Goal: Task Accomplishment & Management: Manage account settings

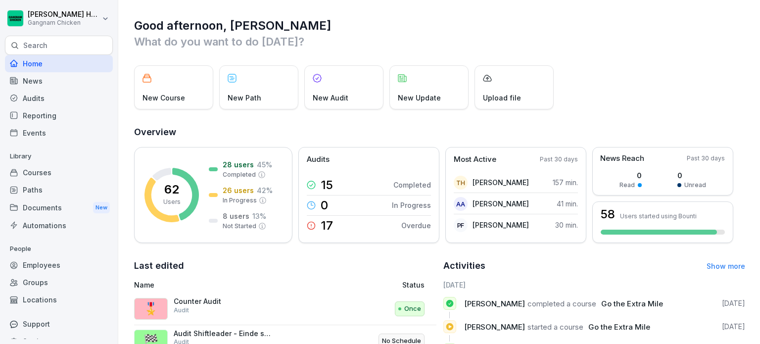
click at [75, 268] on div "Employees" at bounding box center [59, 264] width 108 height 17
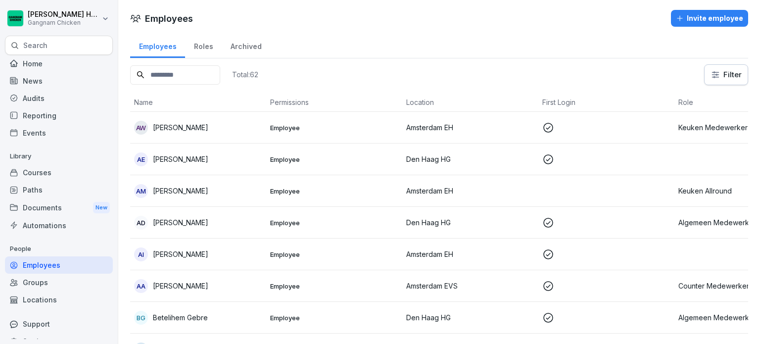
click at [75, 268] on div "Employees" at bounding box center [59, 264] width 108 height 17
click at [172, 70] on input at bounding box center [175, 74] width 90 height 19
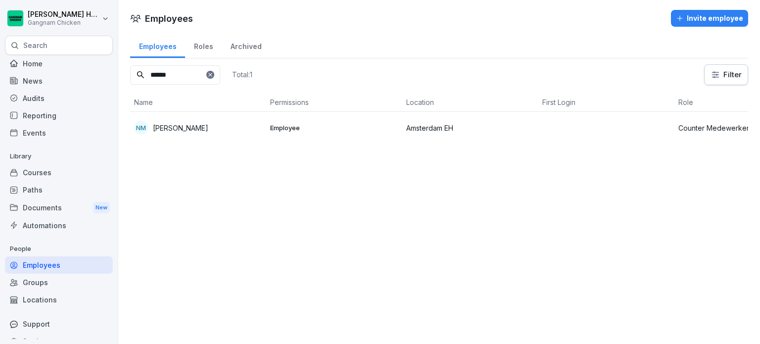
click at [208, 128] on p "[PERSON_NAME]" at bounding box center [180, 128] width 55 height 10
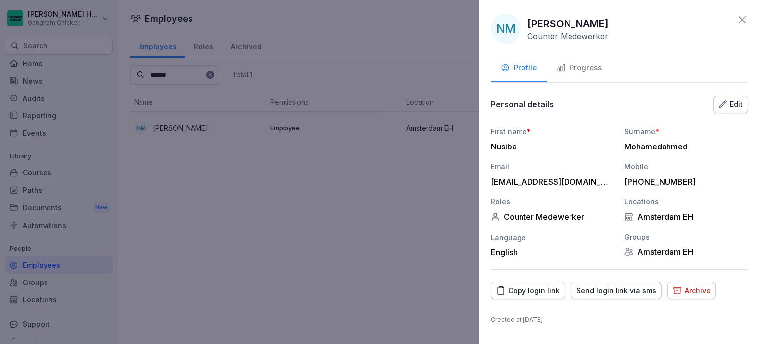
click at [589, 74] on button "Progress" at bounding box center [579, 68] width 65 height 27
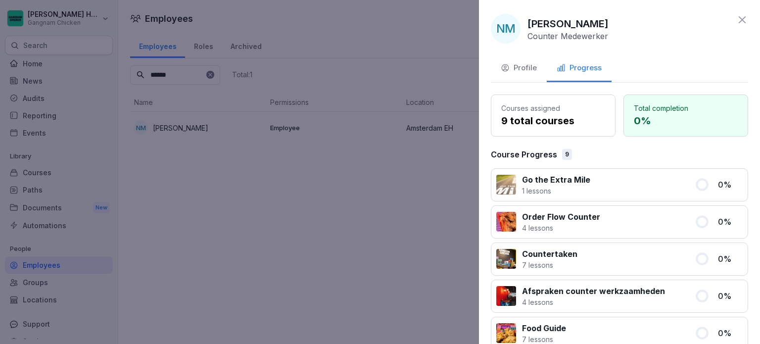
click at [527, 70] on div "Profile" at bounding box center [519, 67] width 36 height 11
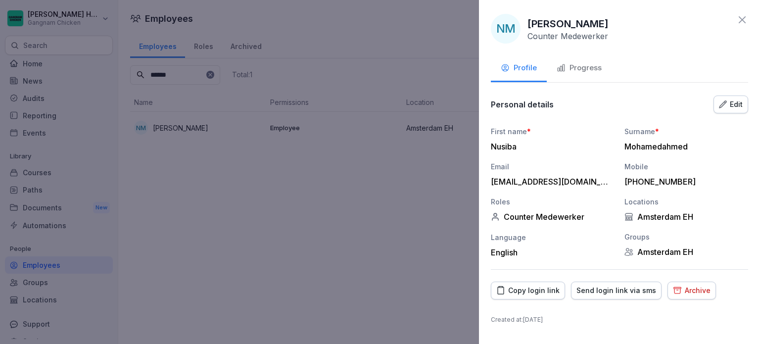
click at [640, 290] on div "Send login link via sms" at bounding box center [616, 290] width 80 height 11
click at [584, 69] on div "Progress" at bounding box center [579, 67] width 45 height 11
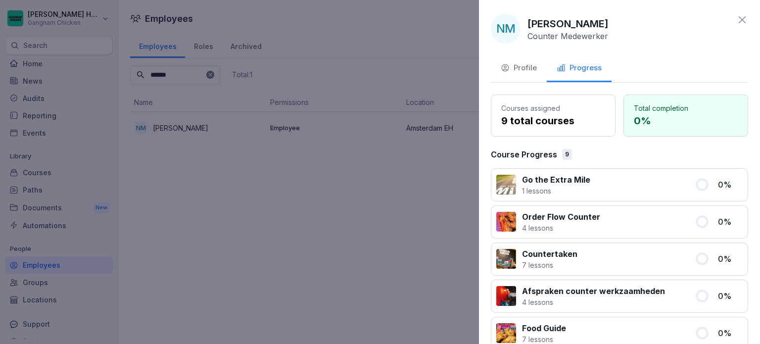
click at [526, 70] on div "Profile" at bounding box center [519, 67] width 36 height 11
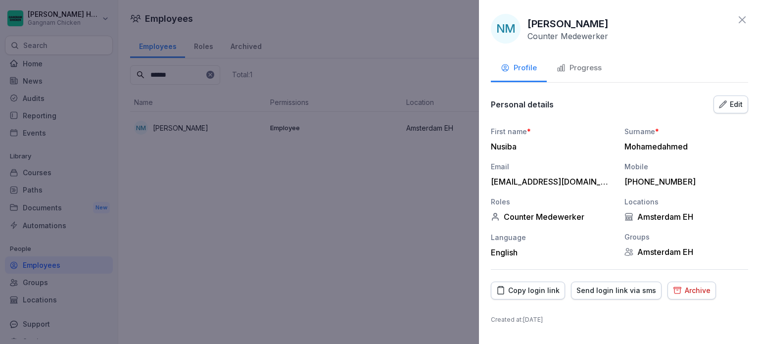
click at [535, 286] on div "Copy login link" at bounding box center [527, 290] width 63 height 11
click at [738, 18] on icon at bounding box center [742, 20] width 12 height 12
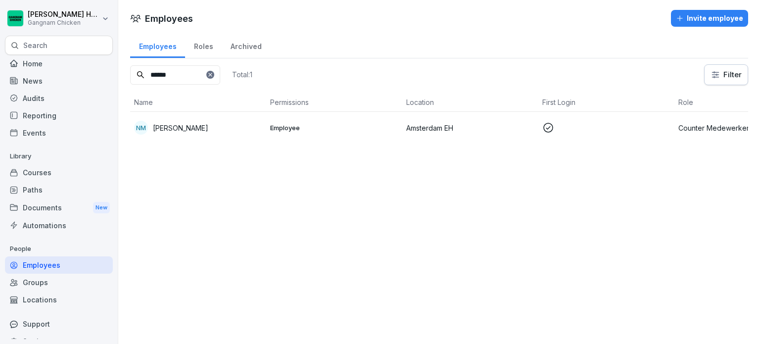
click at [177, 72] on input "******" at bounding box center [175, 74] width 90 height 19
type input "*"
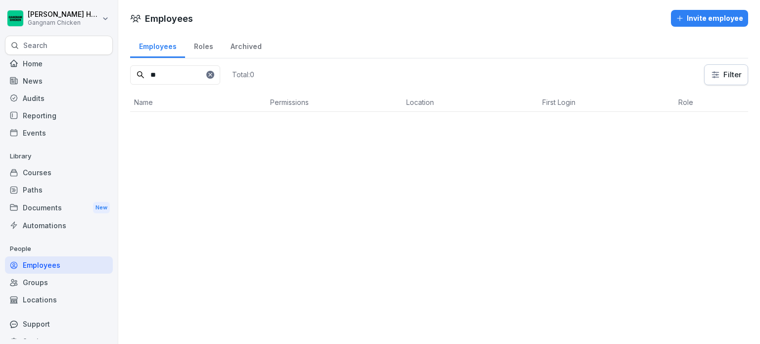
type input "*"
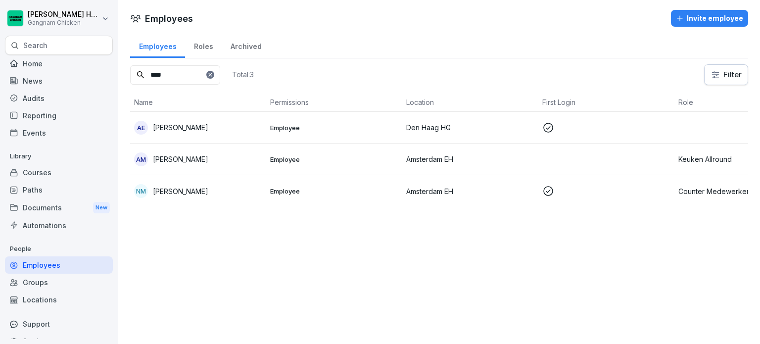
click at [184, 160] on p "[PERSON_NAME]" at bounding box center [180, 159] width 55 height 10
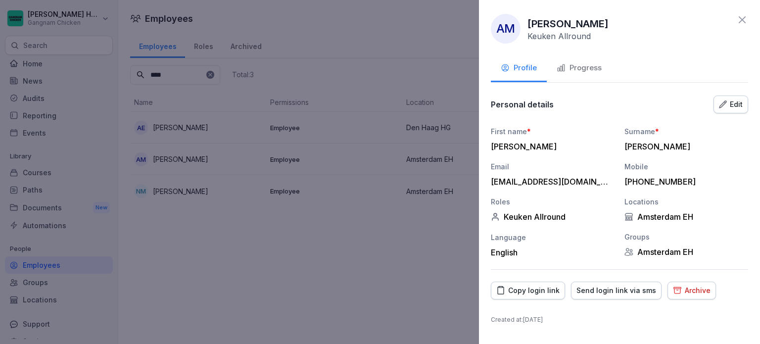
click at [583, 68] on div "Progress" at bounding box center [579, 67] width 45 height 11
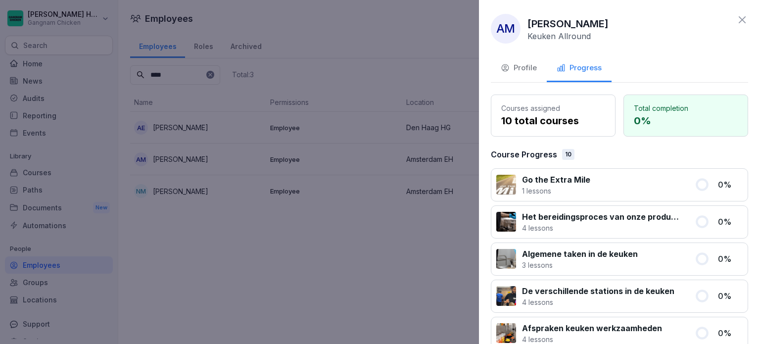
click at [520, 69] on div "Profile" at bounding box center [519, 67] width 36 height 11
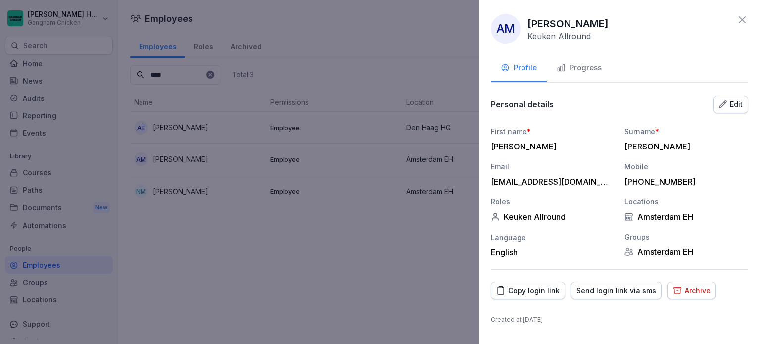
click at [594, 291] on div "Send login link via sms" at bounding box center [616, 290] width 80 height 11
click at [541, 288] on div "Copy login link" at bounding box center [527, 290] width 63 height 11
click at [739, 21] on icon at bounding box center [742, 20] width 12 height 12
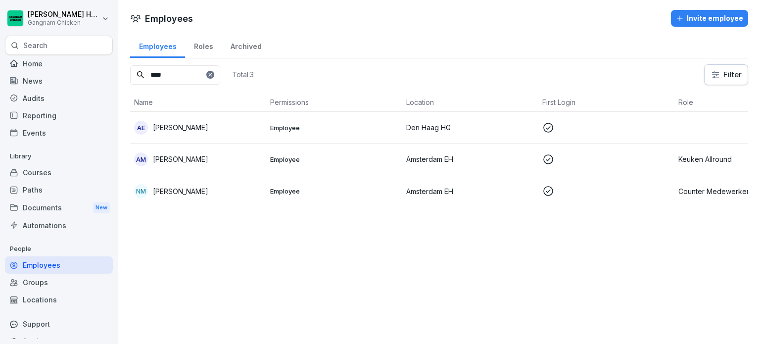
click at [177, 76] on input "****" at bounding box center [175, 74] width 90 height 19
type input "*"
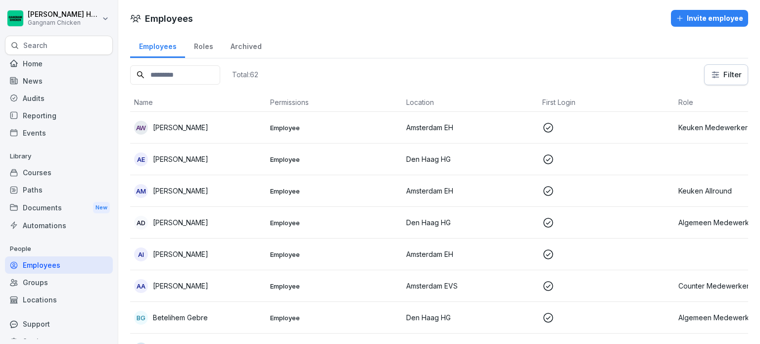
scroll to position [13, 0]
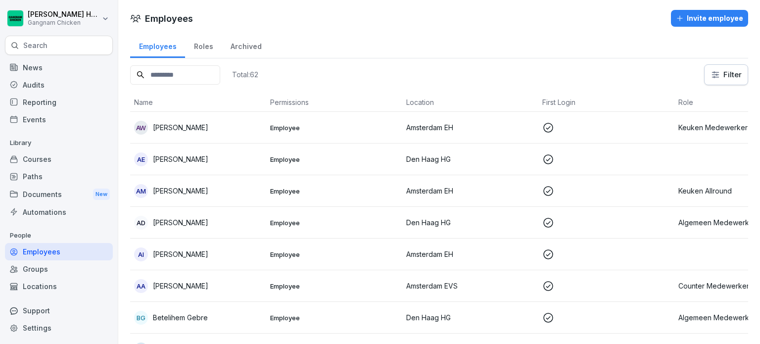
click at [62, 251] on div "Employees" at bounding box center [59, 251] width 108 height 17
click at [168, 75] on input at bounding box center [175, 74] width 90 height 19
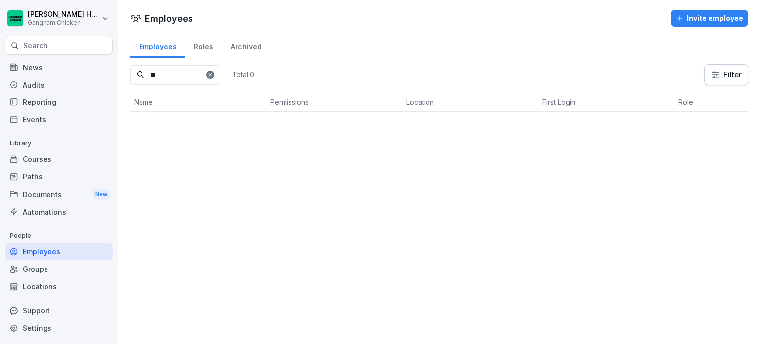
type input "*"
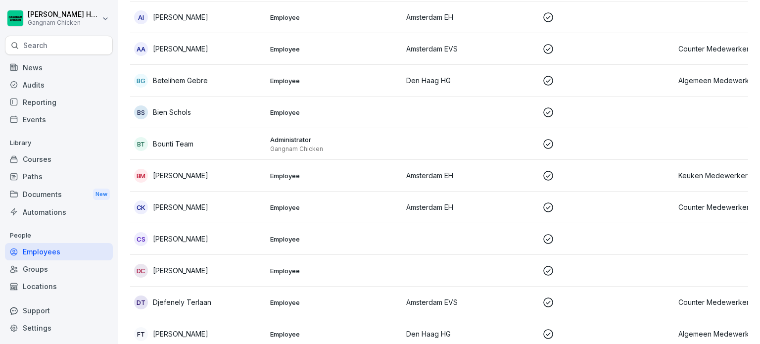
scroll to position [0, 0]
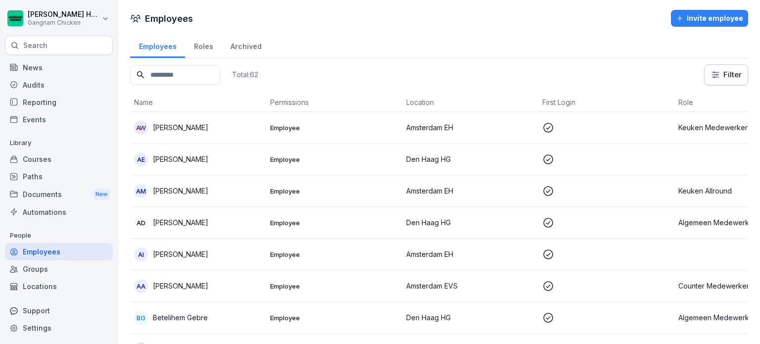
click at [42, 156] on div "Courses" at bounding box center [59, 158] width 108 height 17
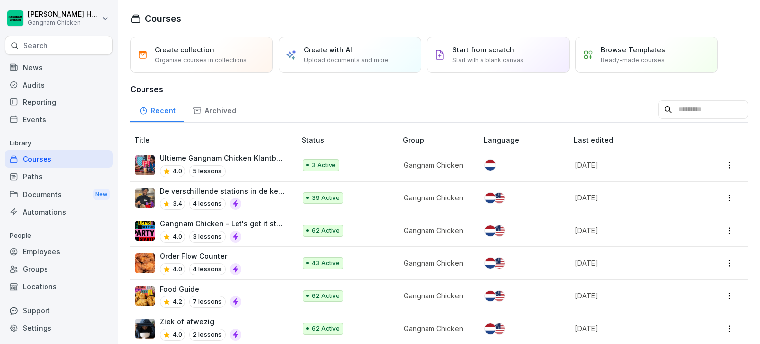
click at [57, 180] on div "Paths" at bounding box center [59, 176] width 108 height 17
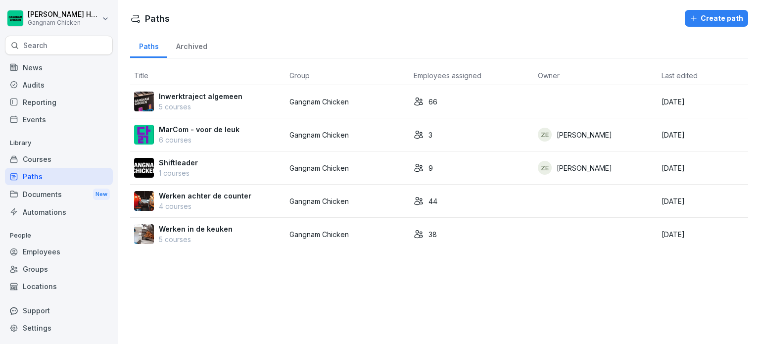
click at [59, 249] on div "Employees" at bounding box center [59, 251] width 108 height 17
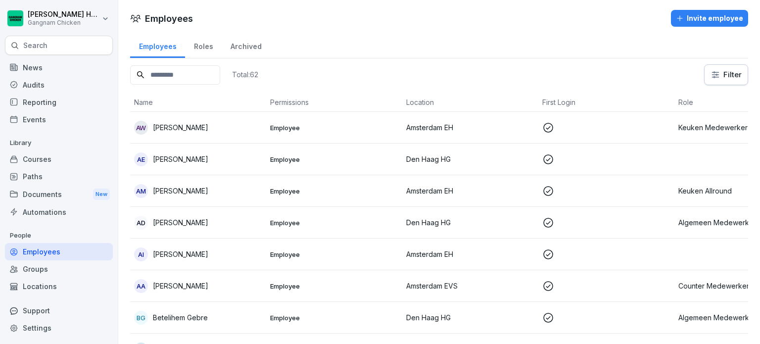
click at [188, 77] on input at bounding box center [175, 74] width 90 height 19
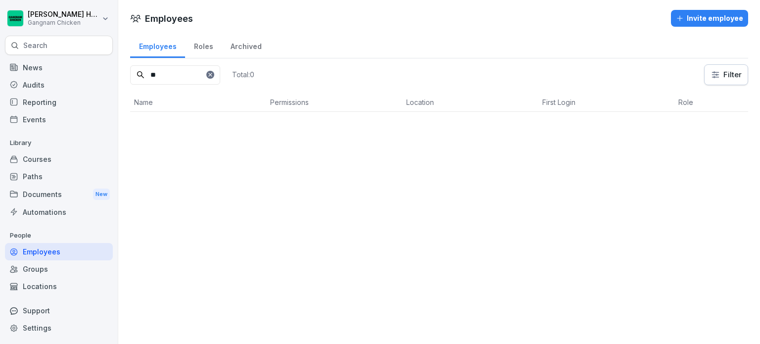
type input "*"
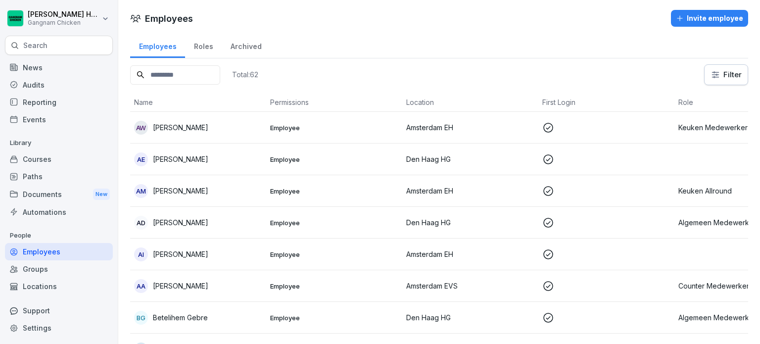
click at [68, 65] on div "News" at bounding box center [59, 67] width 108 height 17
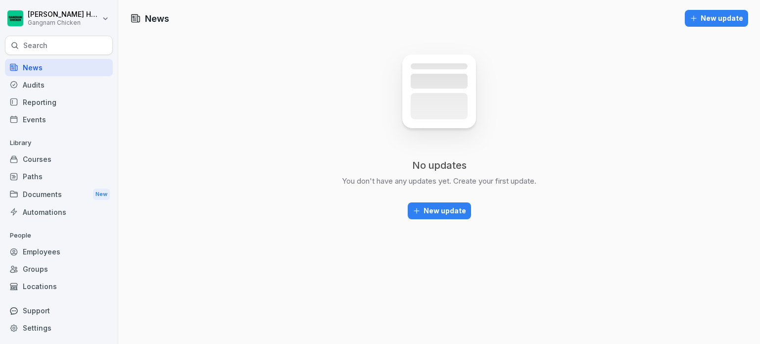
click at [63, 152] on div "Courses" at bounding box center [59, 158] width 108 height 17
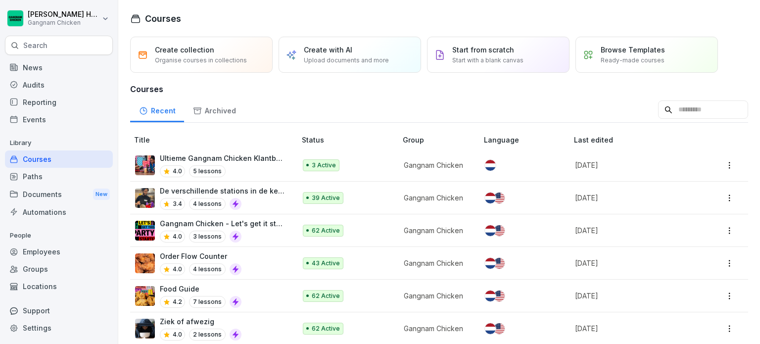
click at [51, 173] on div "Paths" at bounding box center [59, 176] width 108 height 17
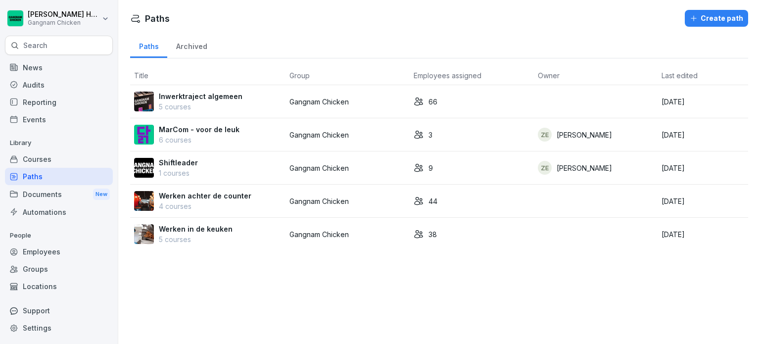
click at [225, 105] on p "5 courses" at bounding box center [201, 106] width 84 height 10
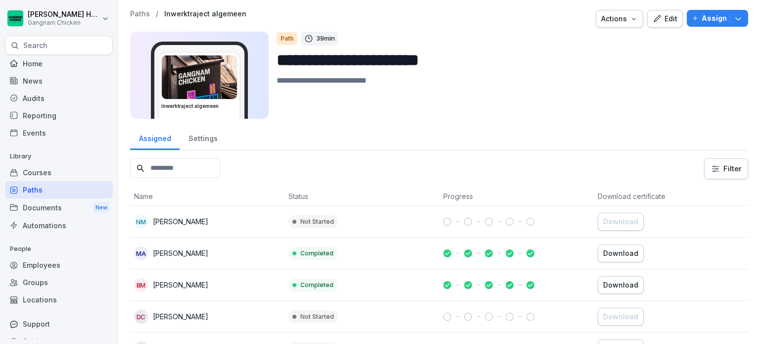
click at [50, 265] on div "Employees" at bounding box center [59, 264] width 108 height 17
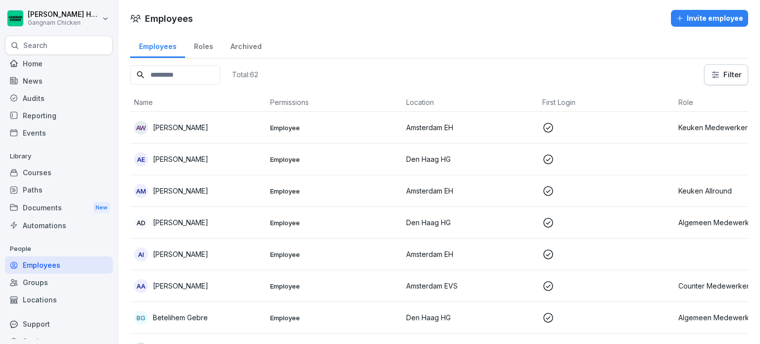
click at [712, 22] on div "Invite employee" at bounding box center [709, 18] width 67 height 11
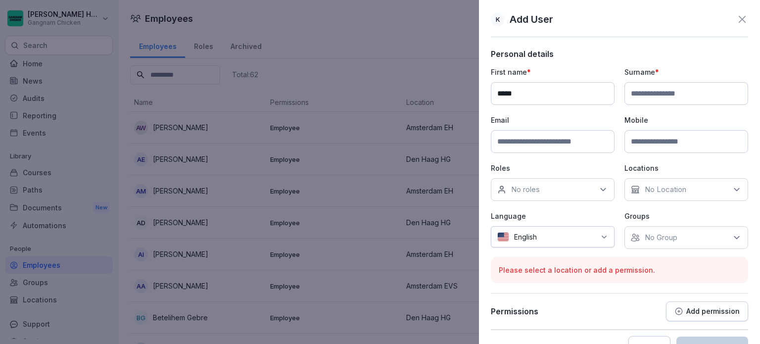
type input "*****"
click at [658, 91] on input at bounding box center [686, 93] width 124 height 23
type input "******"
click at [552, 138] on input at bounding box center [553, 141] width 124 height 23
paste input "*****"
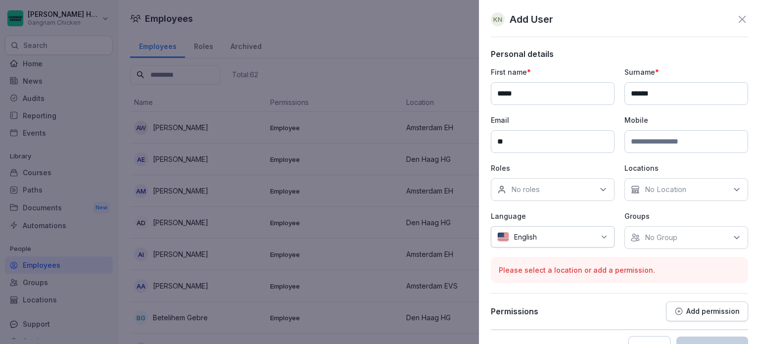
type input "*"
paste input "**********"
type input "**********"
click at [547, 187] on div "No roles" at bounding box center [553, 189] width 124 height 23
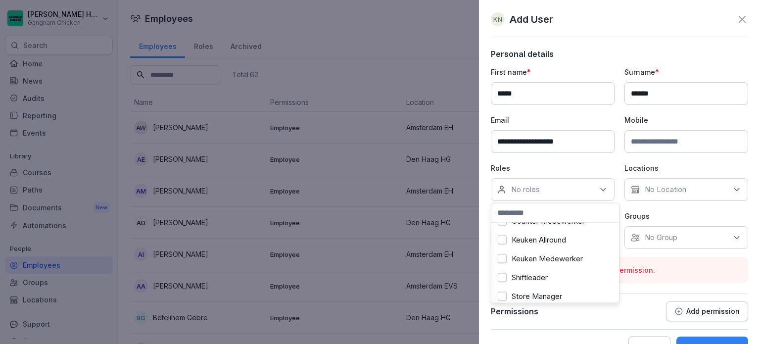
scroll to position [75, 0]
click at [558, 250] on label "Keuken Medewerker" at bounding box center [547, 253] width 71 height 9
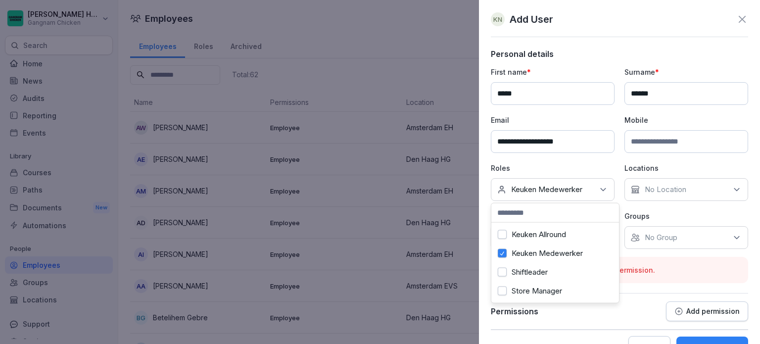
click at [671, 148] on input at bounding box center [686, 141] width 124 height 23
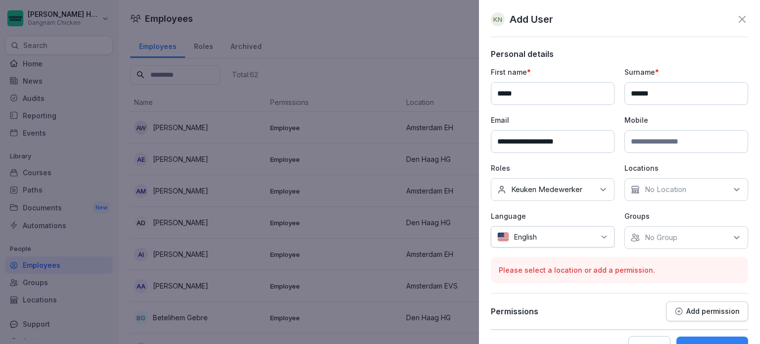
click at [677, 196] on div "No Location" at bounding box center [686, 189] width 124 height 23
click at [681, 250] on label "Amsterdam EVS" at bounding box center [672, 253] width 55 height 9
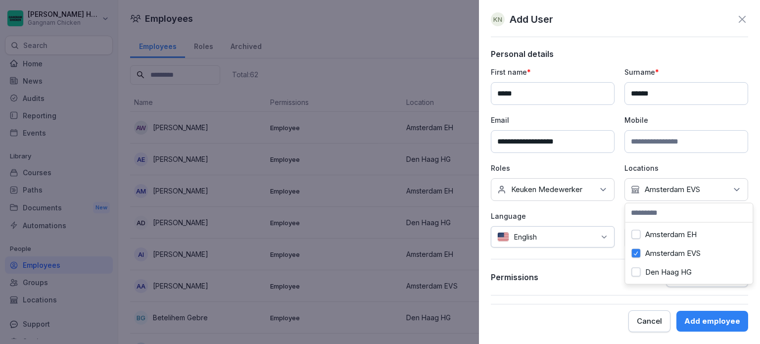
click at [674, 235] on label "Amsterdam EH" at bounding box center [670, 234] width 51 height 9
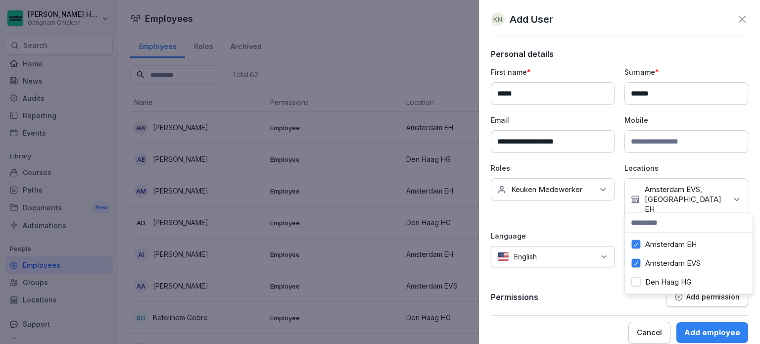
click at [636, 262] on button "Amsterdam EVS" at bounding box center [635, 263] width 9 height 9
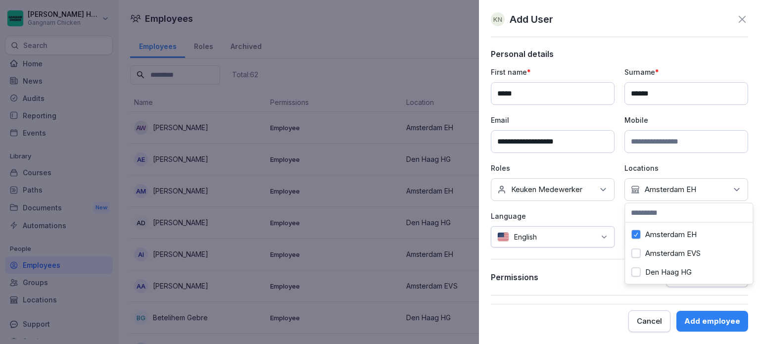
click at [674, 140] on input at bounding box center [686, 141] width 124 height 23
paste input "**********"
type input "**********"
click at [711, 321] on div "Add employee" at bounding box center [712, 321] width 56 height 11
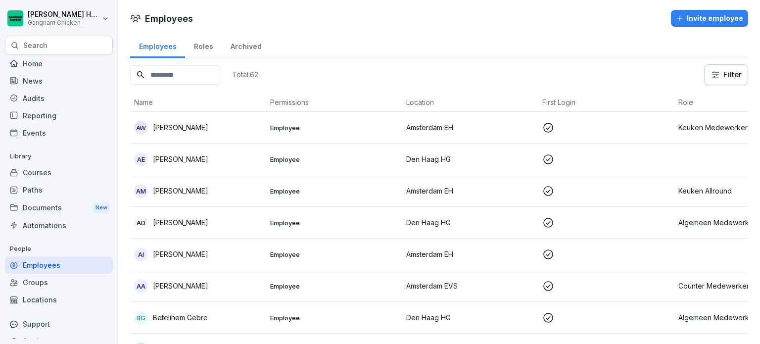
click at [187, 70] on input at bounding box center [175, 74] width 90 height 19
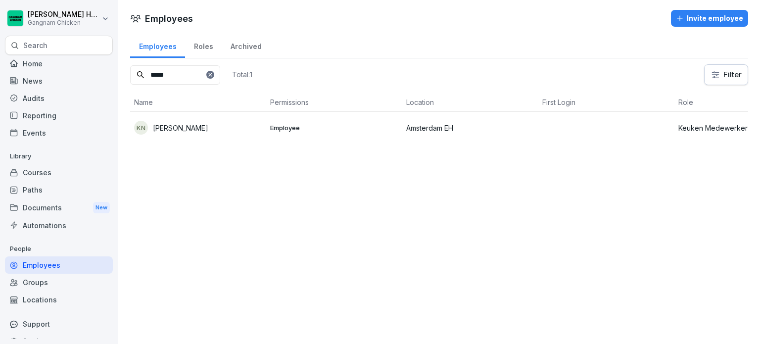
type input "*****"
click at [224, 129] on div "KN Kokob Negash" at bounding box center [198, 128] width 128 height 14
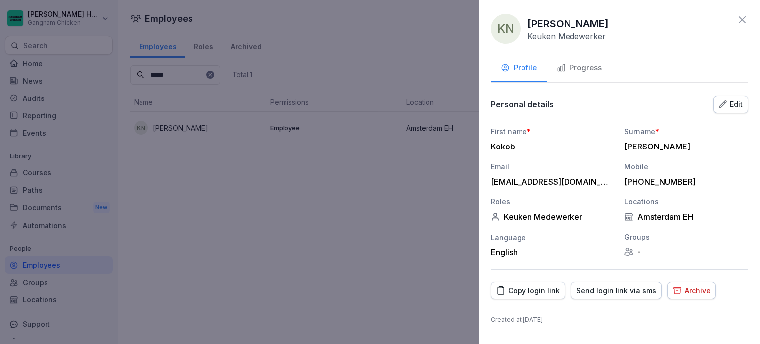
click at [583, 70] on div "Progress" at bounding box center [579, 67] width 45 height 11
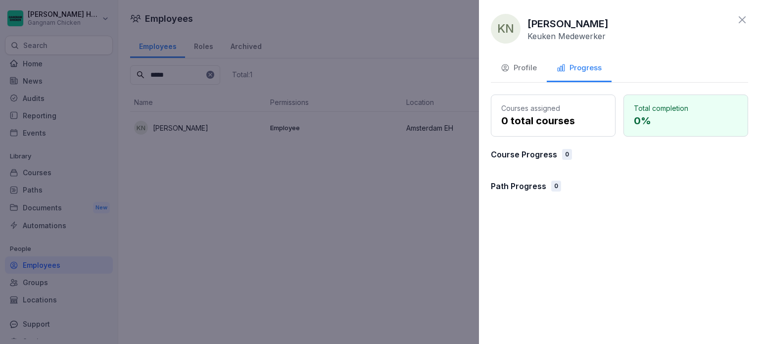
click at [526, 68] on div "Profile" at bounding box center [519, 67] width 36 height 11
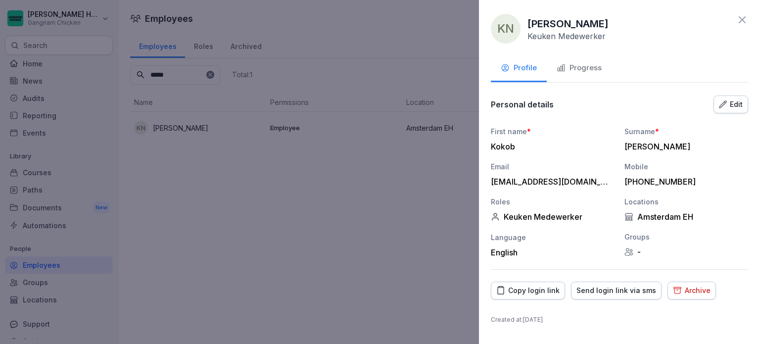
click at [743, 19] on icon at bounding box center [742, 19] width 7 height 7
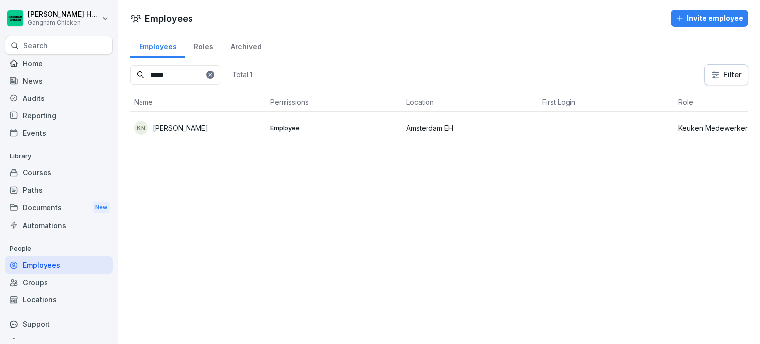
click at [50, 165] on div "Courses" at bounding box center [59, 172] width 108 height 17
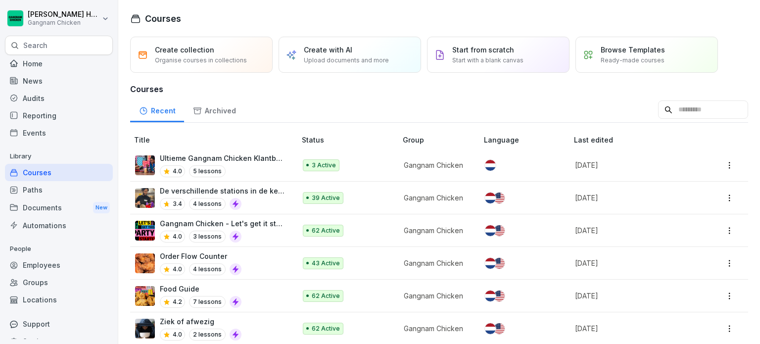
click at [43, 64] on div "Home" at bounding box center [59, 63] width 108 height 17
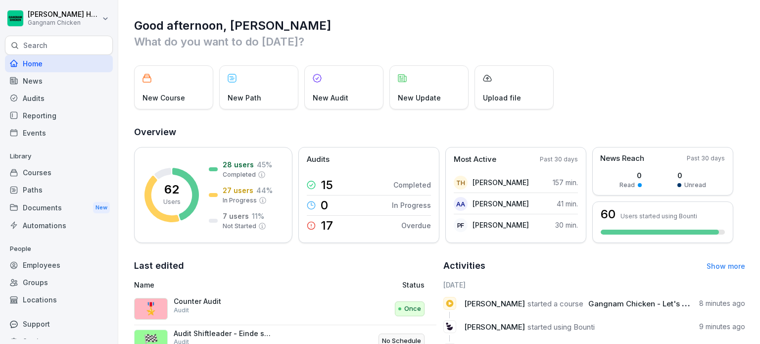
click at [54, 269] on div "Employees" at bounding box center [59, 264] width 108 height 17
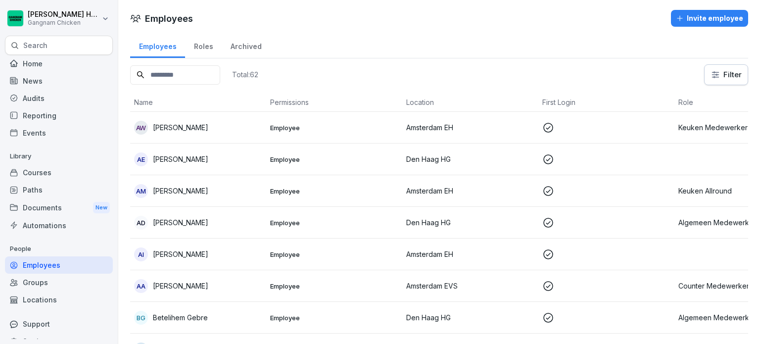
click at [206, 79] on input at bounding box center [175, 74] width 90 height 19
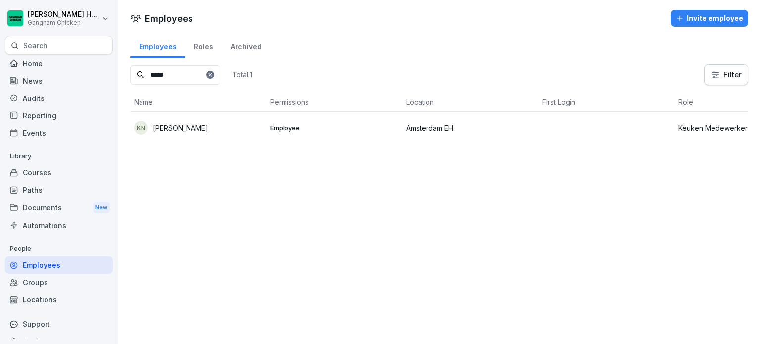
type input "*****"
click at [202, 126] on div "KN Kokob Negash" at bounding box center [198, 128] width 128 height 14
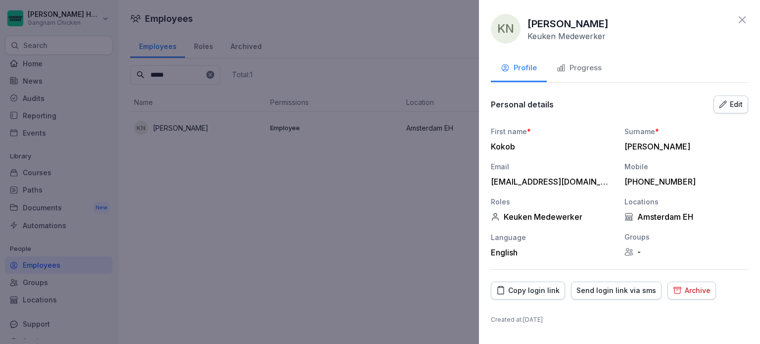
click at [582, 68] on div "Progress" at bounding box center [579, 67] width 45 height 11
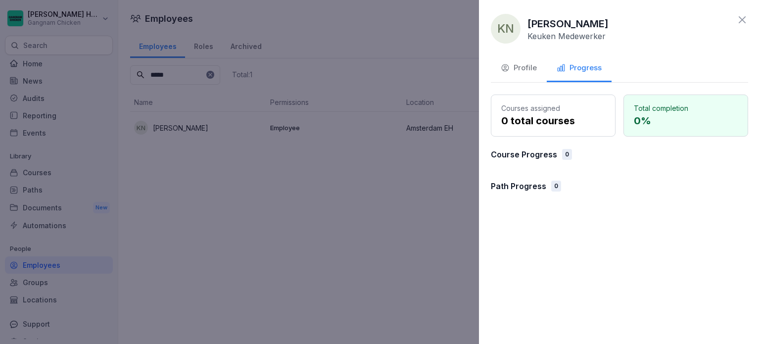
click at [513, 74] on button "Profile" at bounding box center [519, 68] width 56 height 27
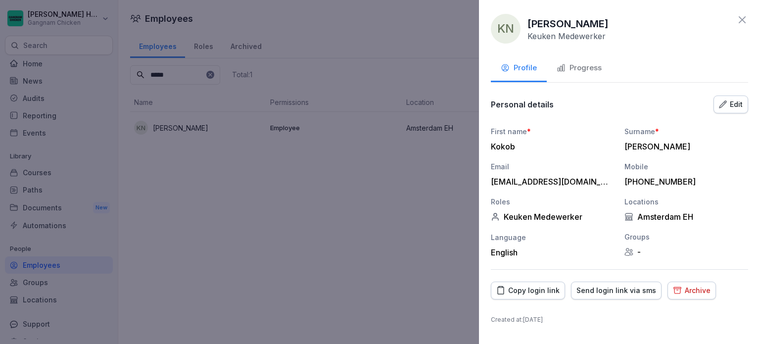
click at [737, 20] on icon at bounding box center [742, 20] width 12 height 12
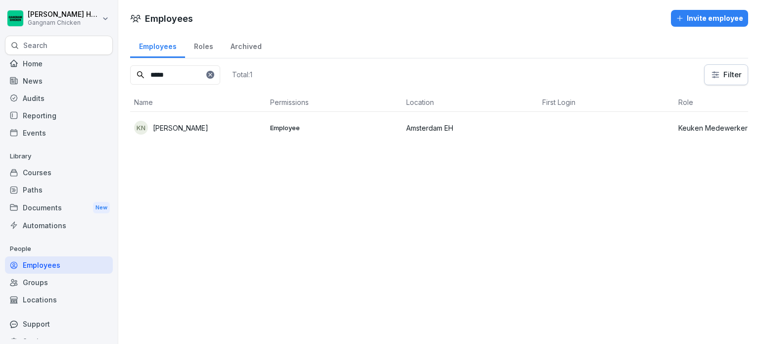
click at [60, 190] on div "Paths" at bounding box center [59, 189] width 108 height 17
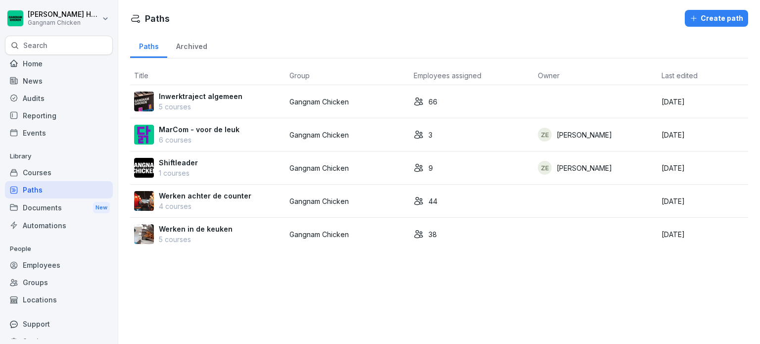
click at [231, 93] on p "Inwerktraject algemeen" at bounding box center [201, 96] width 84 height 10
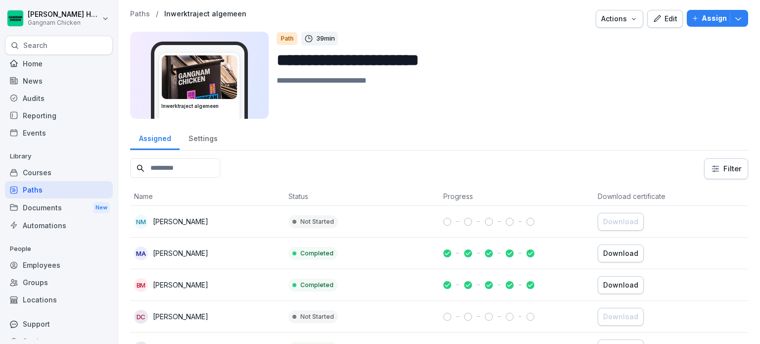
click at [713, 17] on p "Assign" at bounding box center [713, 18] width 25 height 11
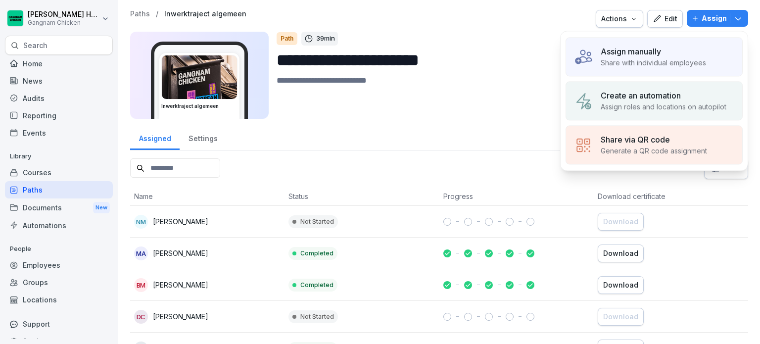
click at [657, 59] on p "Share with individual employees" at bounding box center [653, 62] width 105 height 10
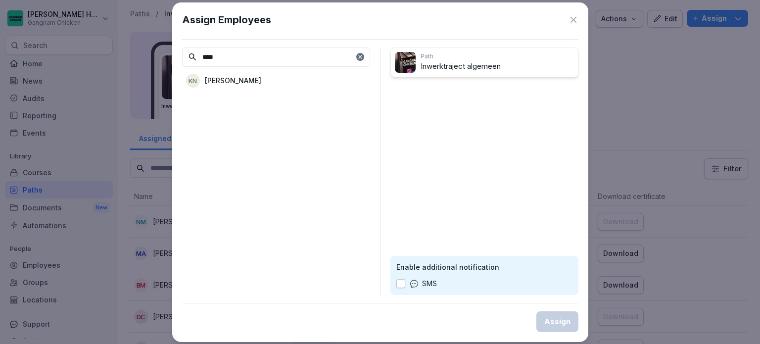
type input "****"
click at [235, 80] on p "Kokob Negash" at bounding box center [233, 80] width 56 height 10
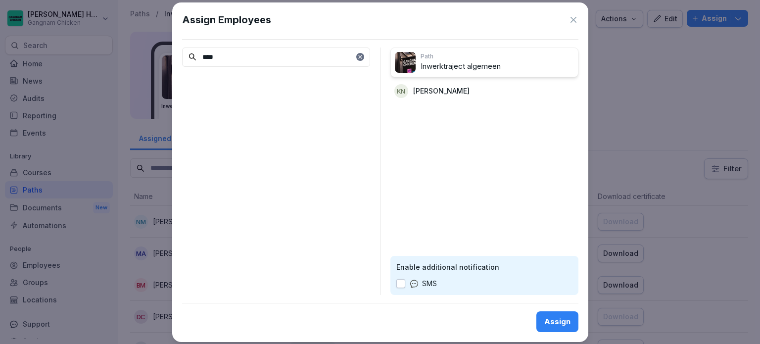
click at [399, 281] on button "button" at bounding box center [400, 283] width 9 height 9
click at [557, 320] on div "Assign" at bounding box center [557, 321] width 26 height 11
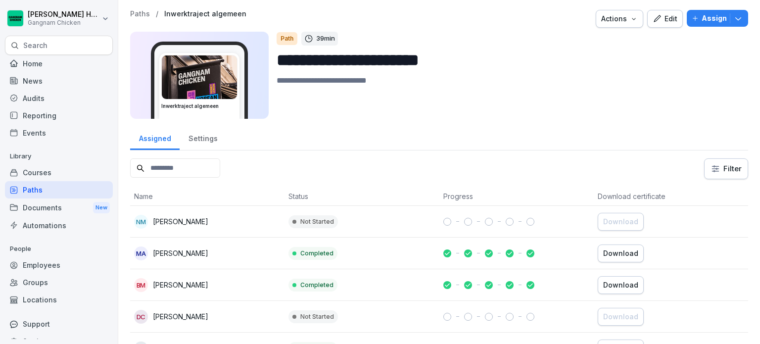
click at [70, 261] on div "Employees" at bounding box center [59, 264] width 108 height 17
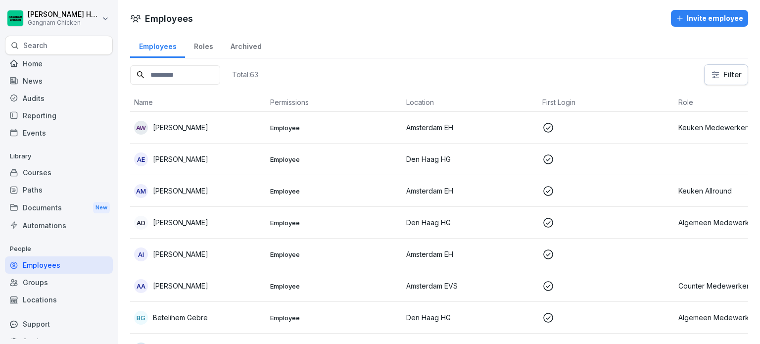
click at [44, 168] on div "Courses" at bounding box center [59, 172] width 108 height 17
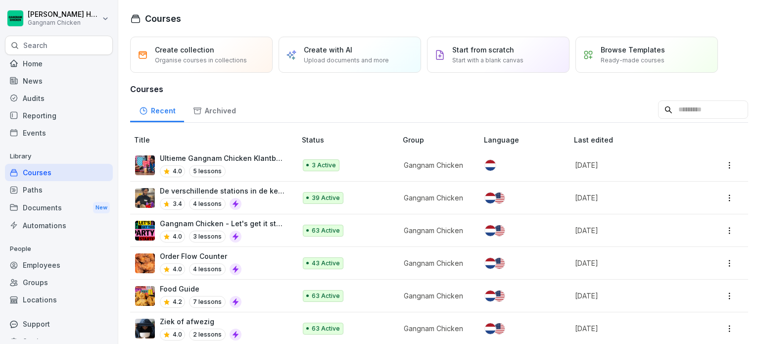
click at [44, 188] on div "Paths" at bounding box center [59, 189] width 108 height 17
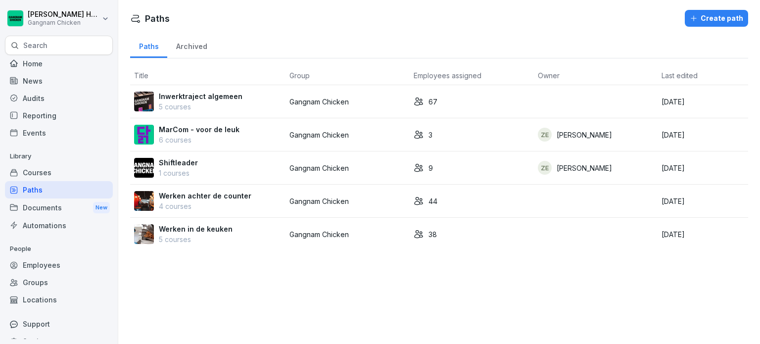
click at [241, 238] on div "Werken in de keuken 5 courses" at bounding box center [207, 234] width 147 height 21
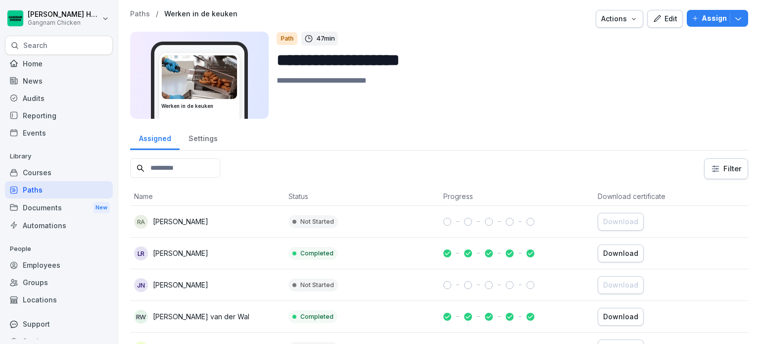
click at [714, 18] on p "Assign" at bounding box center [713, 18] width 25 height 11
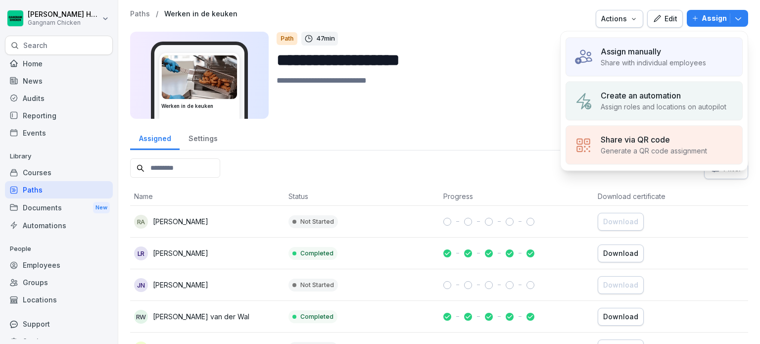
click at [654, 49] on p "Assign manually" at bounding box center [631, 52] width 60 height 12
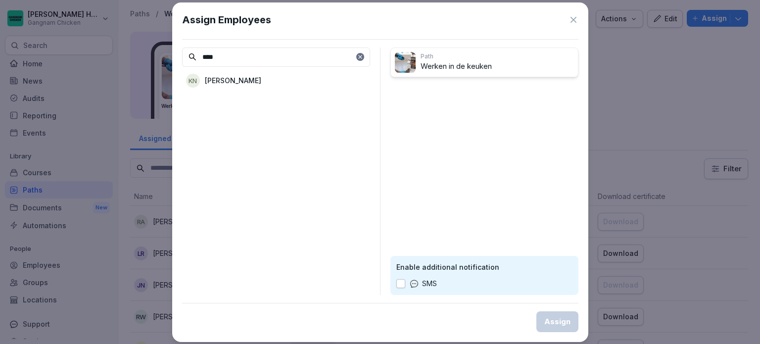
type input "****"
click at [236, 77] on p "Kokob Negash" at bounding box center [233, 80] width 56 height 10
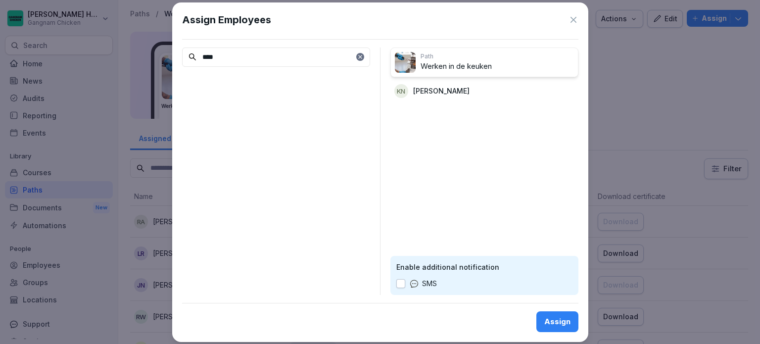
click at [403, 284] on button "button" at bounding box center [400, 283] width 9 height 9
click at [560, 322] on div "Assign" at bounding box center [557, 321] width 26 height 11
